Goal: Navigation & Orientation: Find specific page/section

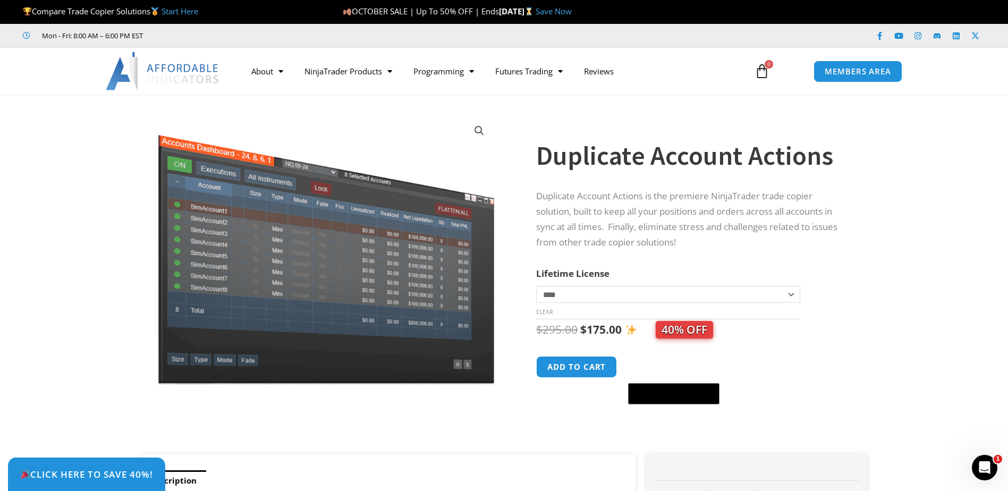
click at [147, 73] on img at bounding box center [163, 71] width 114 height 38
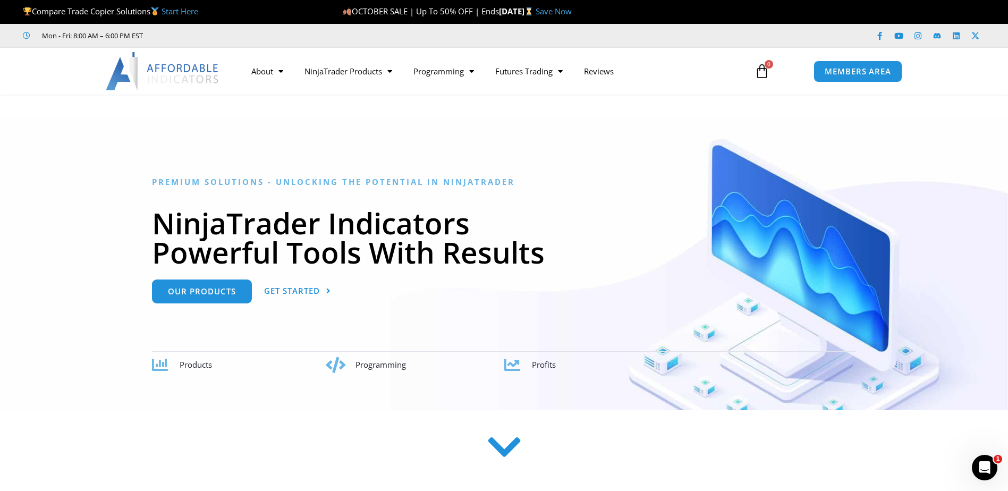
click at [572, 9] on link "Save Now" at bounding box center [554, 11] width 36 height 11
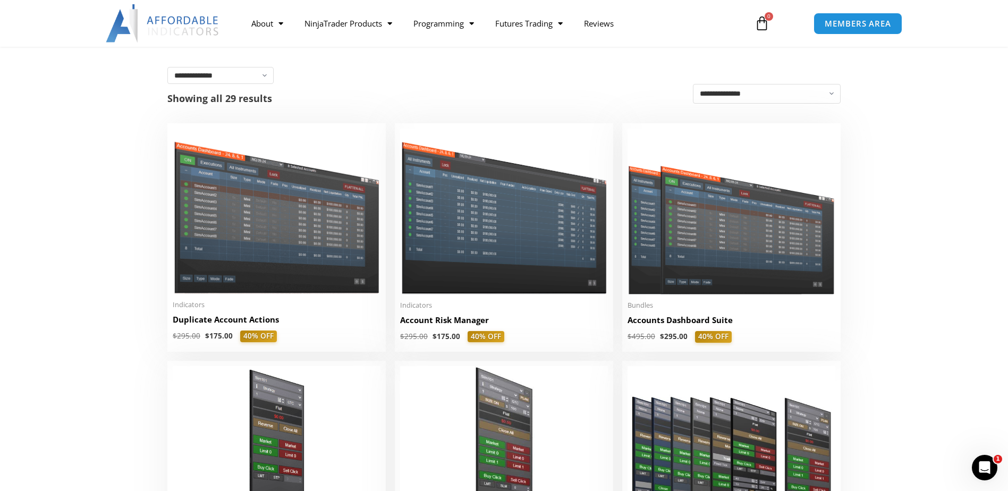
scroll to position [53, 0]
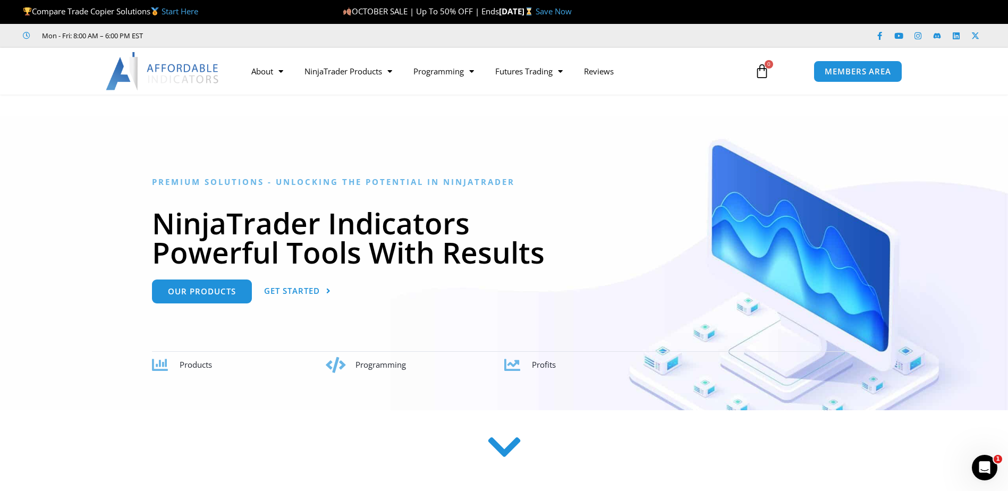
click at [572, 9] on link "Save Now" at bounding box center [554, 11] width 36 height 11
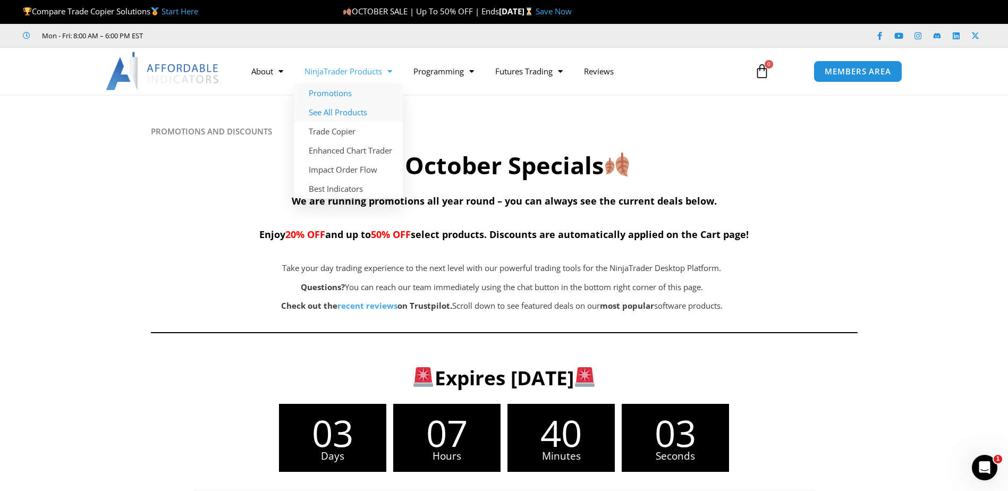
click at [361, 115] on link "See All Products" at bounding box center [348, 112] width 109 height 19
